Goal: Information Seeking & Learning: Learn about a topic

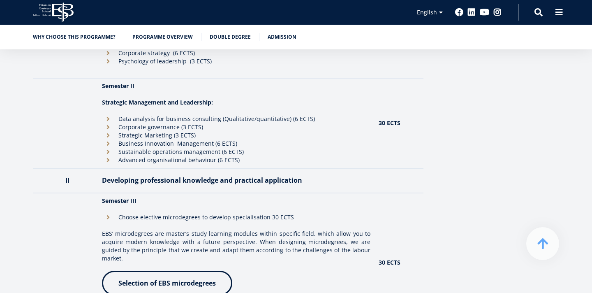
scroll to position [951, 0]
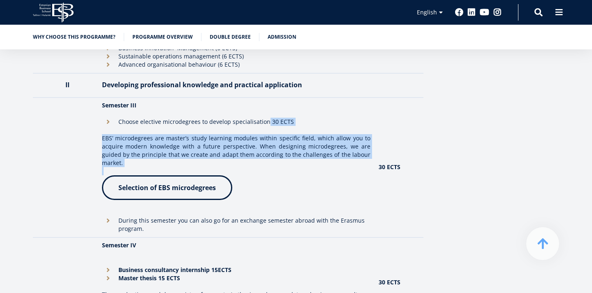
drag, startPoint x: 265, startPoint y: 123, endPoint x: 278, endPoint y: 160, distance: 39.4
click at [278, 160] on td "Semester III Choose elective microdegrees to develop specialisation 30 ECTS EBS…" at bounding box center [236, 167] width 277 height 140
click at [278, 167] on p at bounding box center [236, 171] width 269 height 8
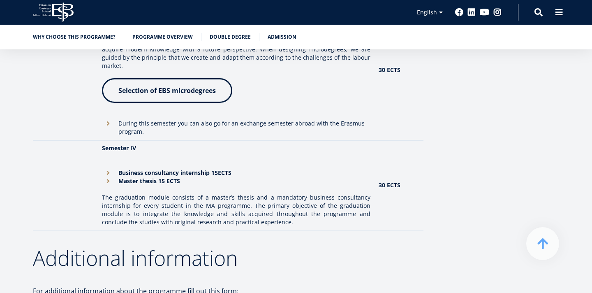
scroll to position [1055, 0]
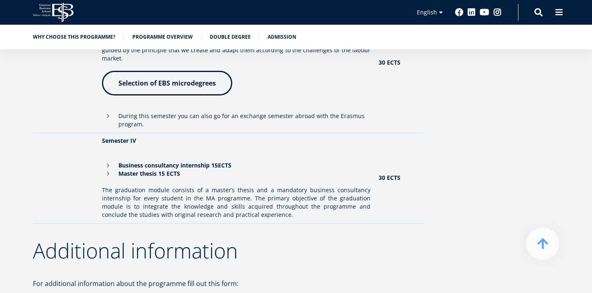
click at [107, 161] on li "Business consultancy internship 15ECTS" at bounding box center [236, 165] width 269 height 8
click at [138, 161] on strong "Business consultancy internship 15ECTS" at bounding box center [174, 165] width 113 height 8
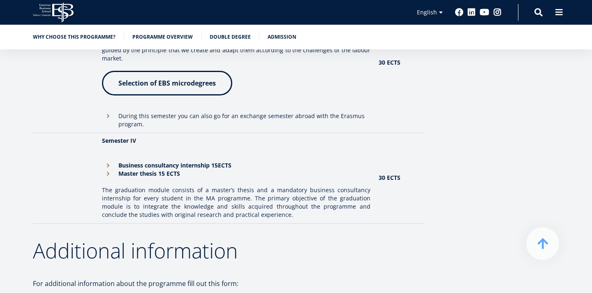
click at [213, 186] on p "The graduation module consists of a master’s thesis and a mandatory business co…" at bounding box center [236, 202] width 269 height 33
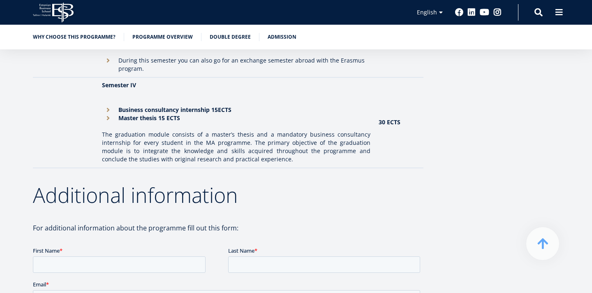
scroll to position [1070, 0]
